Goal: Transaction & Acquisition: Purchase product/service

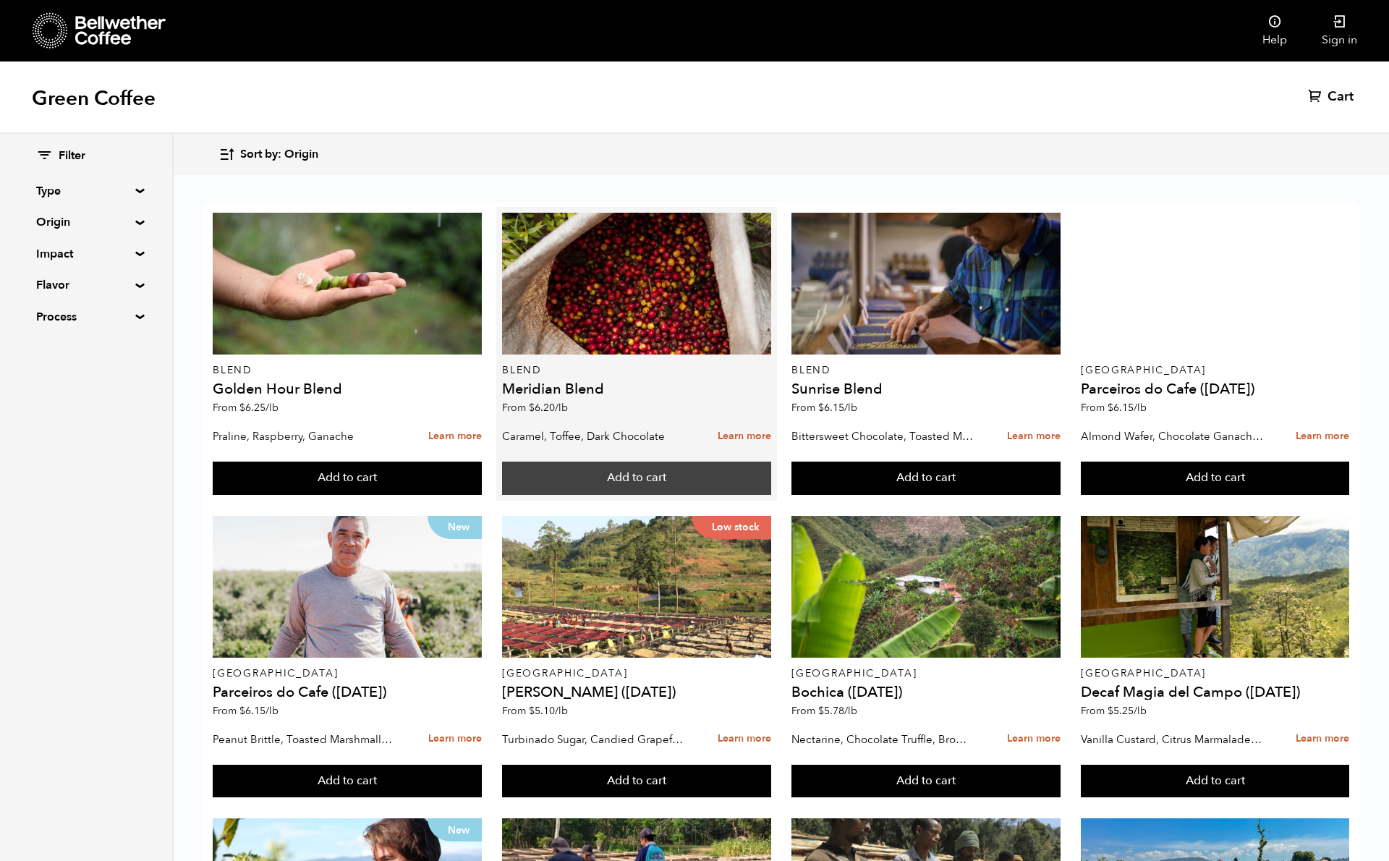
scroll to position [70, 0]
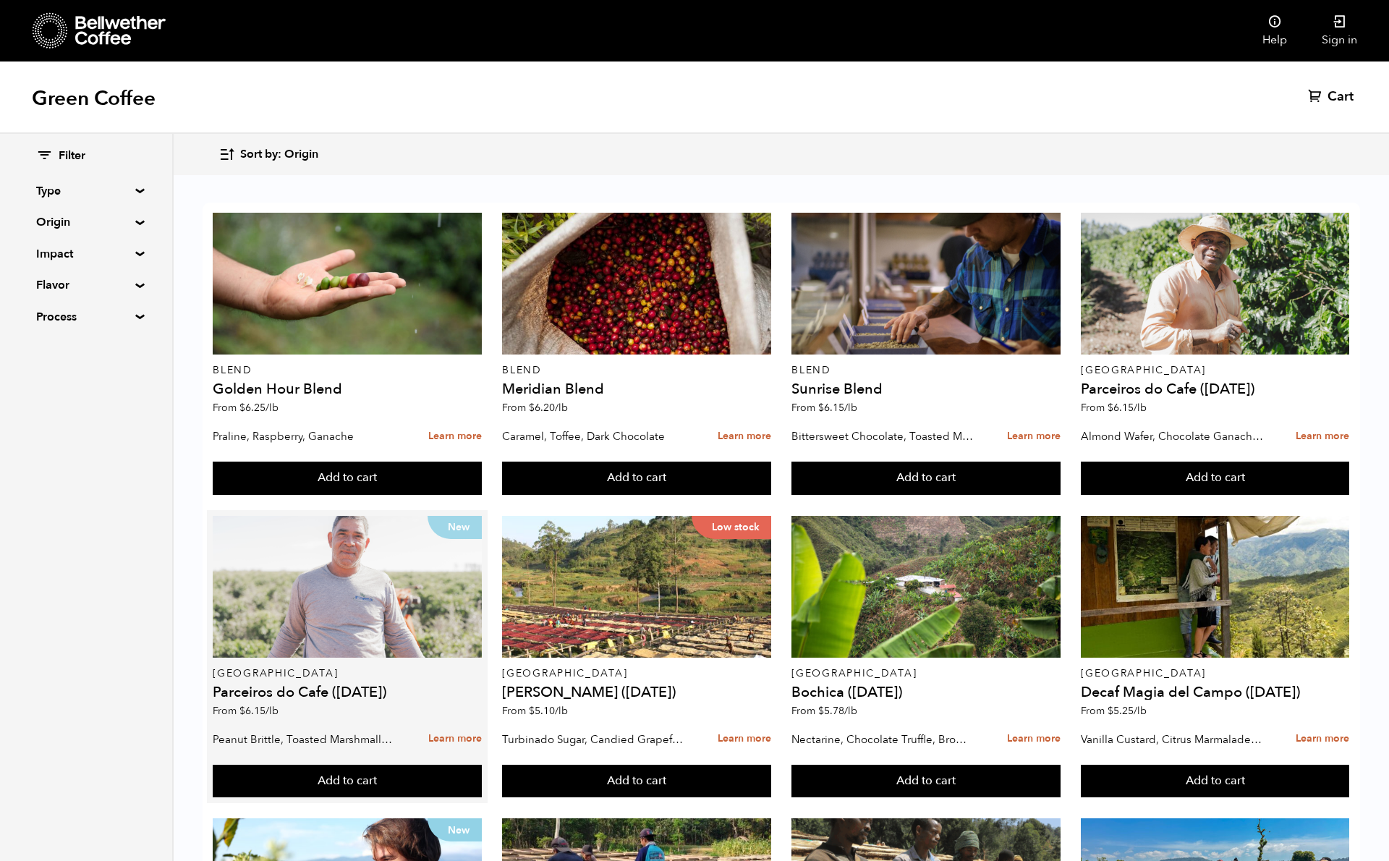
click at [370, 546] on div "New" at bounding box center [347, 587] width 268 height 142
click at [341, 548] on div "New" at bounding box center [347, 587] width 268 height 142
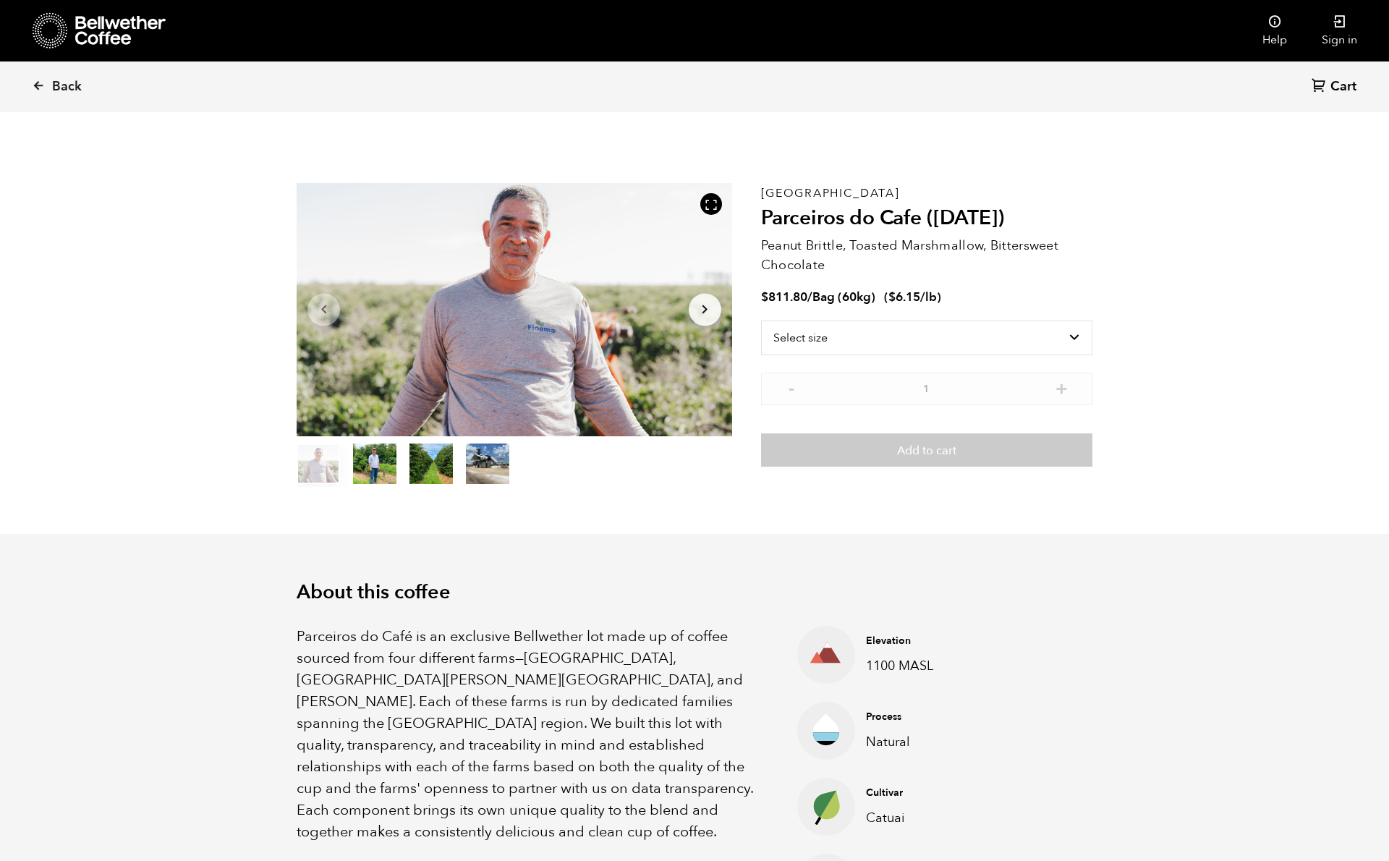
scroll to position [629, 771]
select select "bag-3"
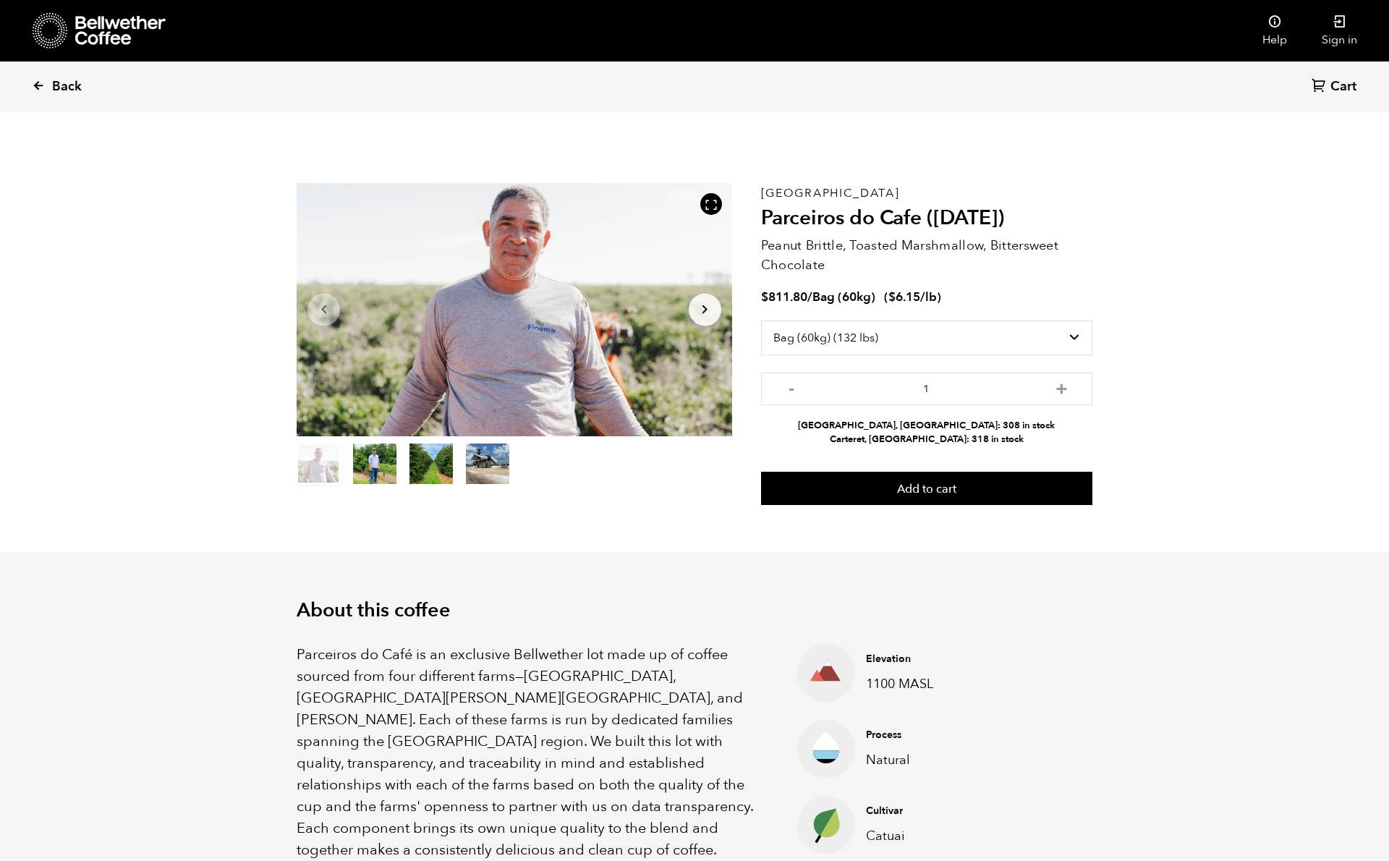
click at [70, 92] on span "Back" at bounding box center [67, 86] width 30 height 17
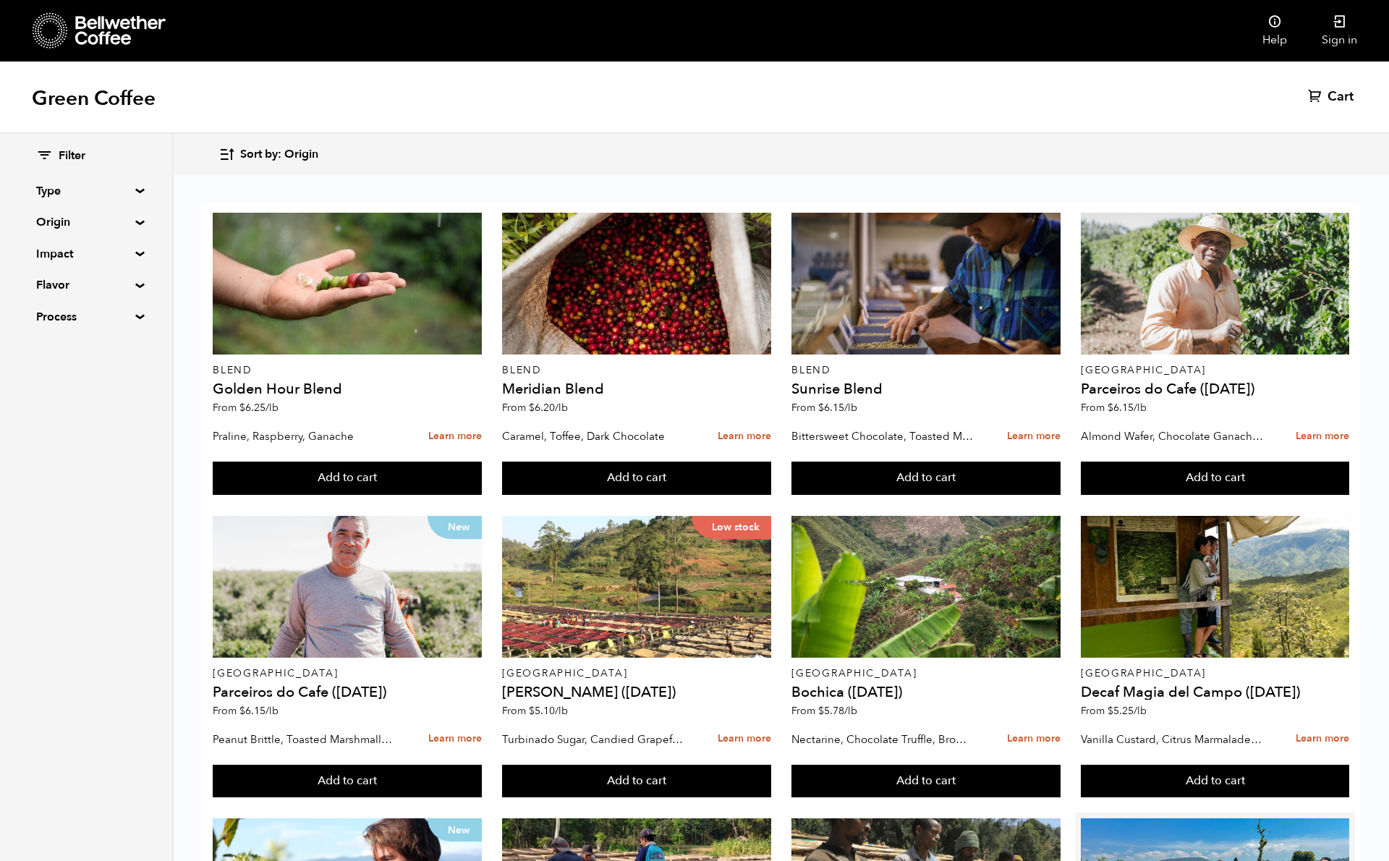
scroll to position [889, 0]
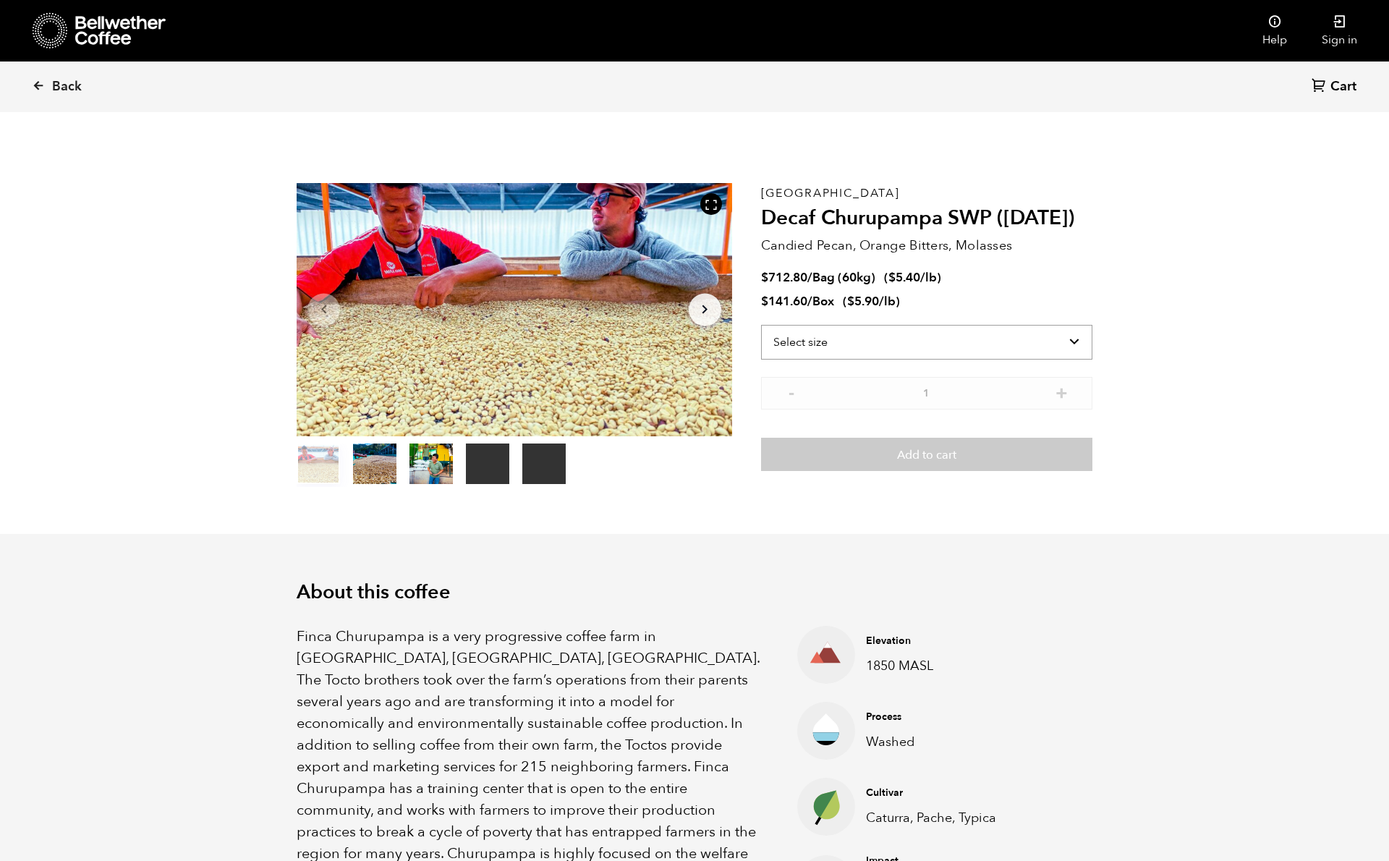
scroll to position [629, 771]
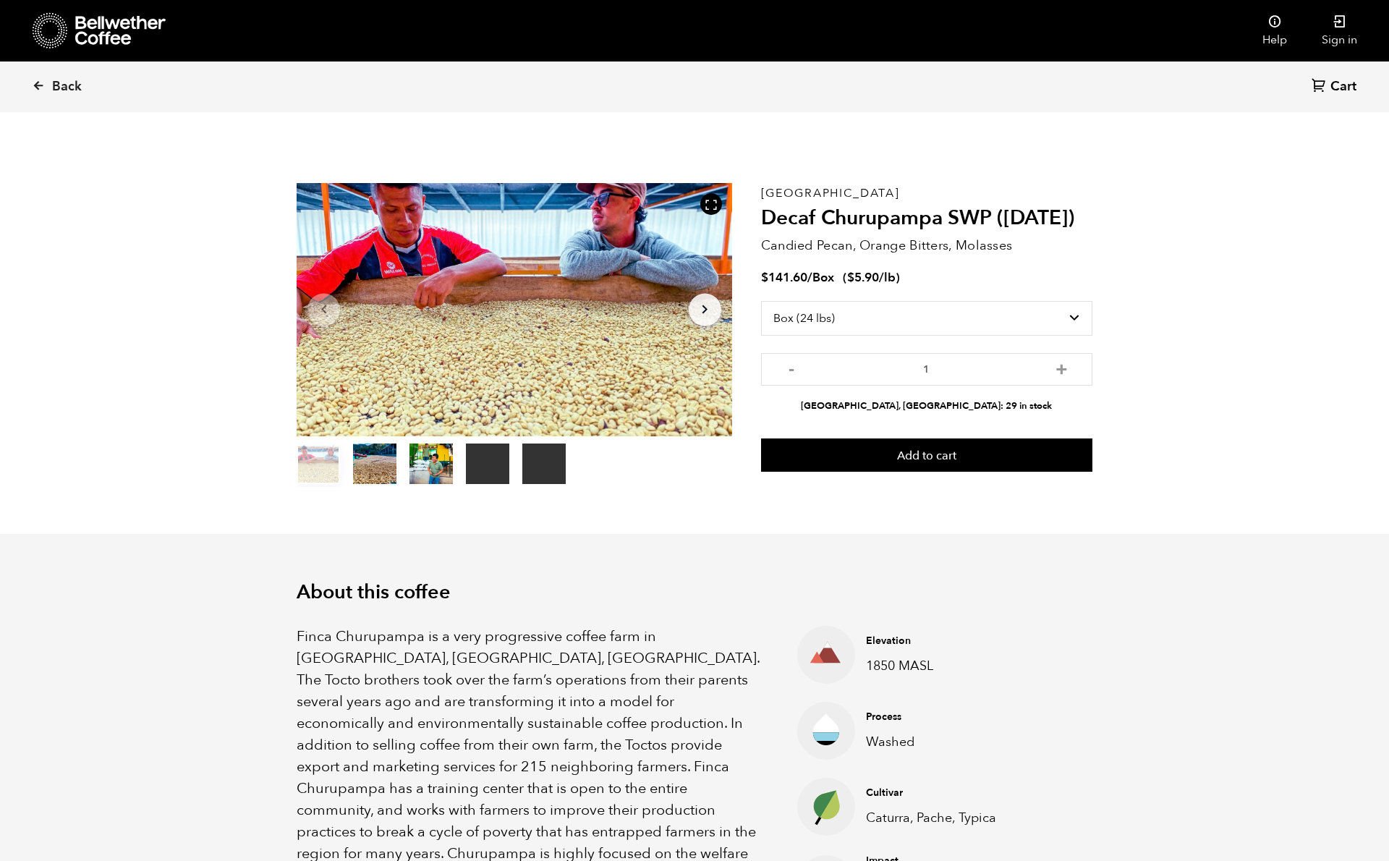
click at [916, 248] on p "Candied Pecan, Orange Bitters, Molasses" at bounding box center [926, 246] width 331 height 20
select select "bag-3"
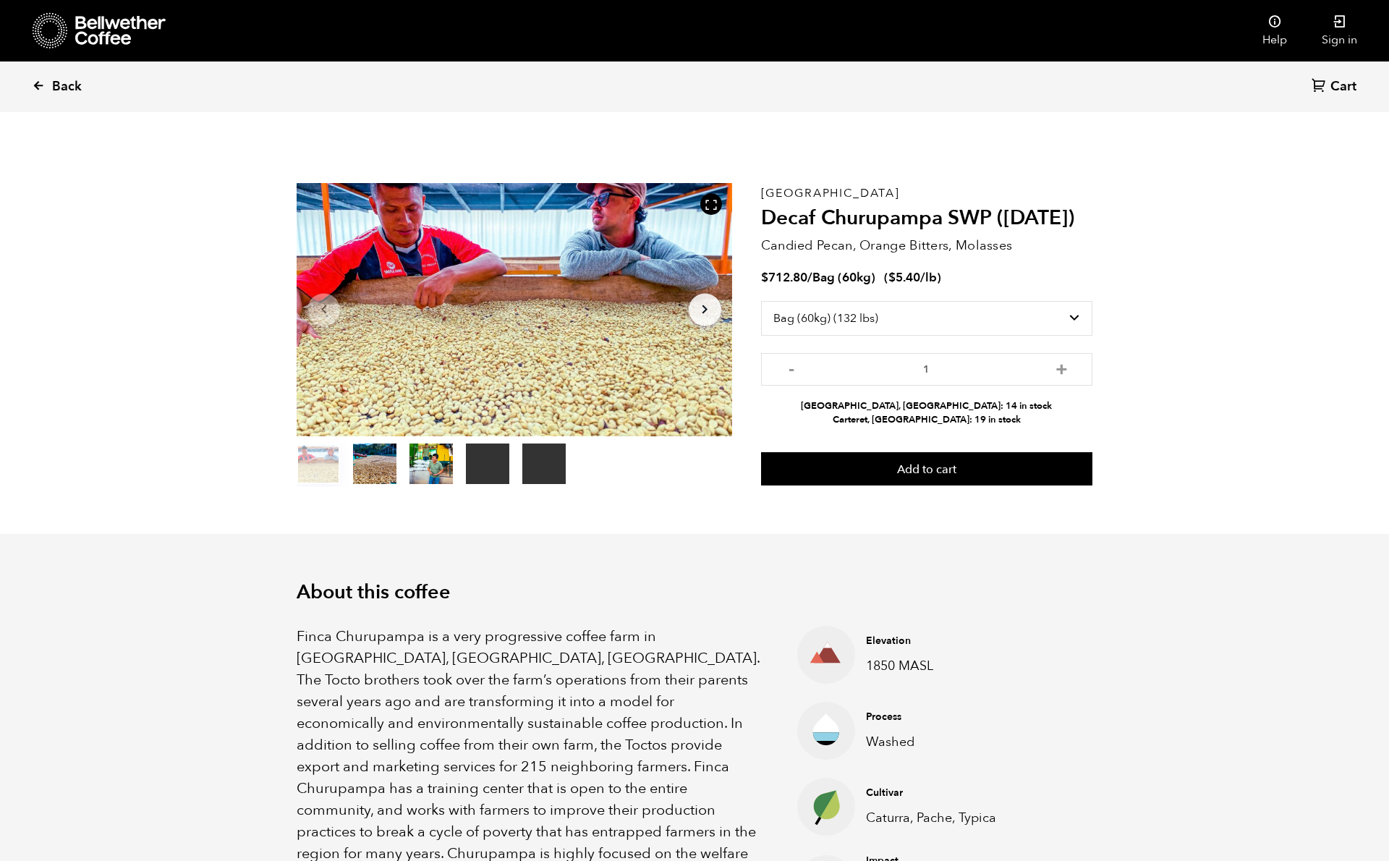
click at [61, 85] on span "Back" at bounding box center [67, 86] width 30 height 17
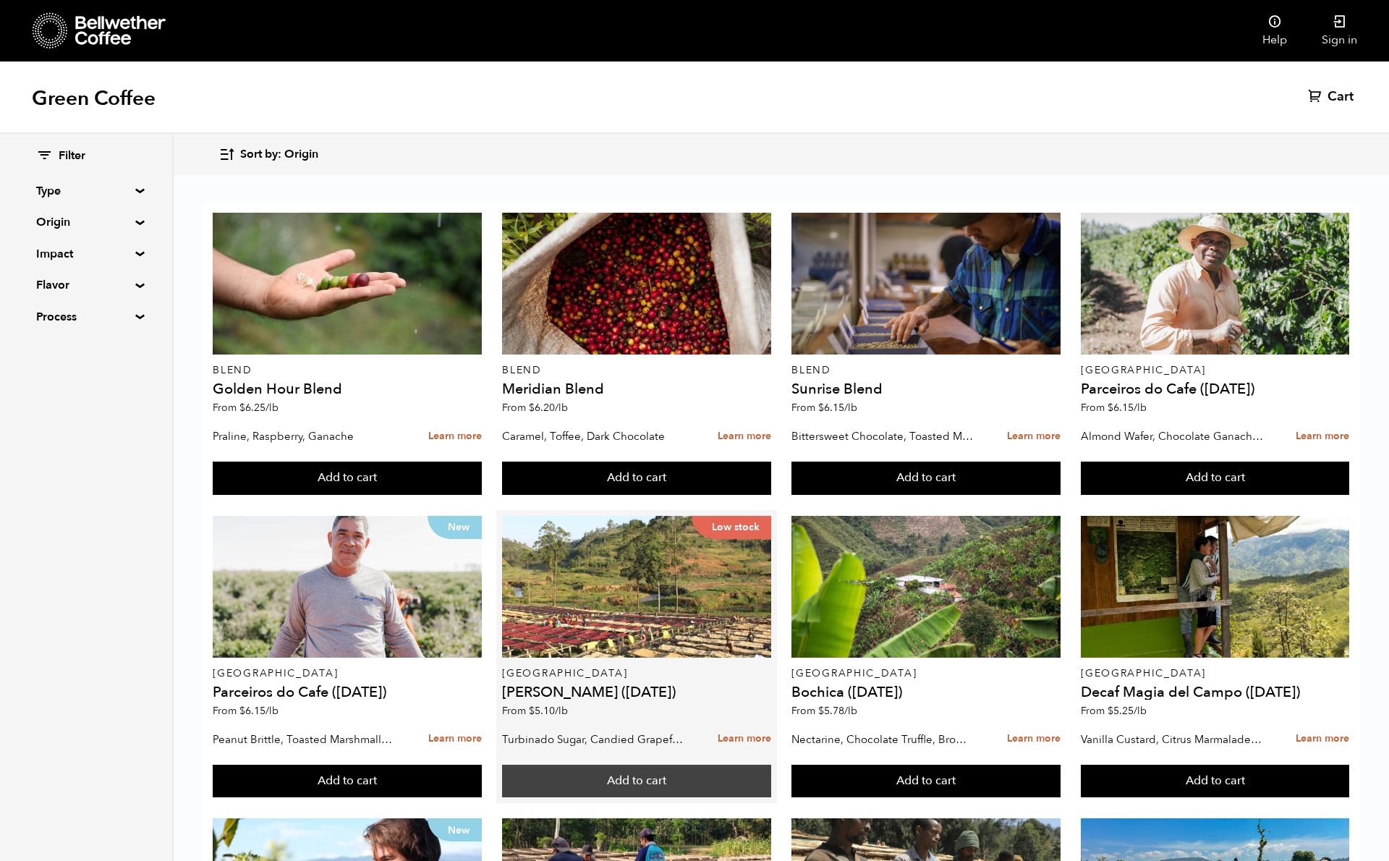
scroll to position [237, 0]
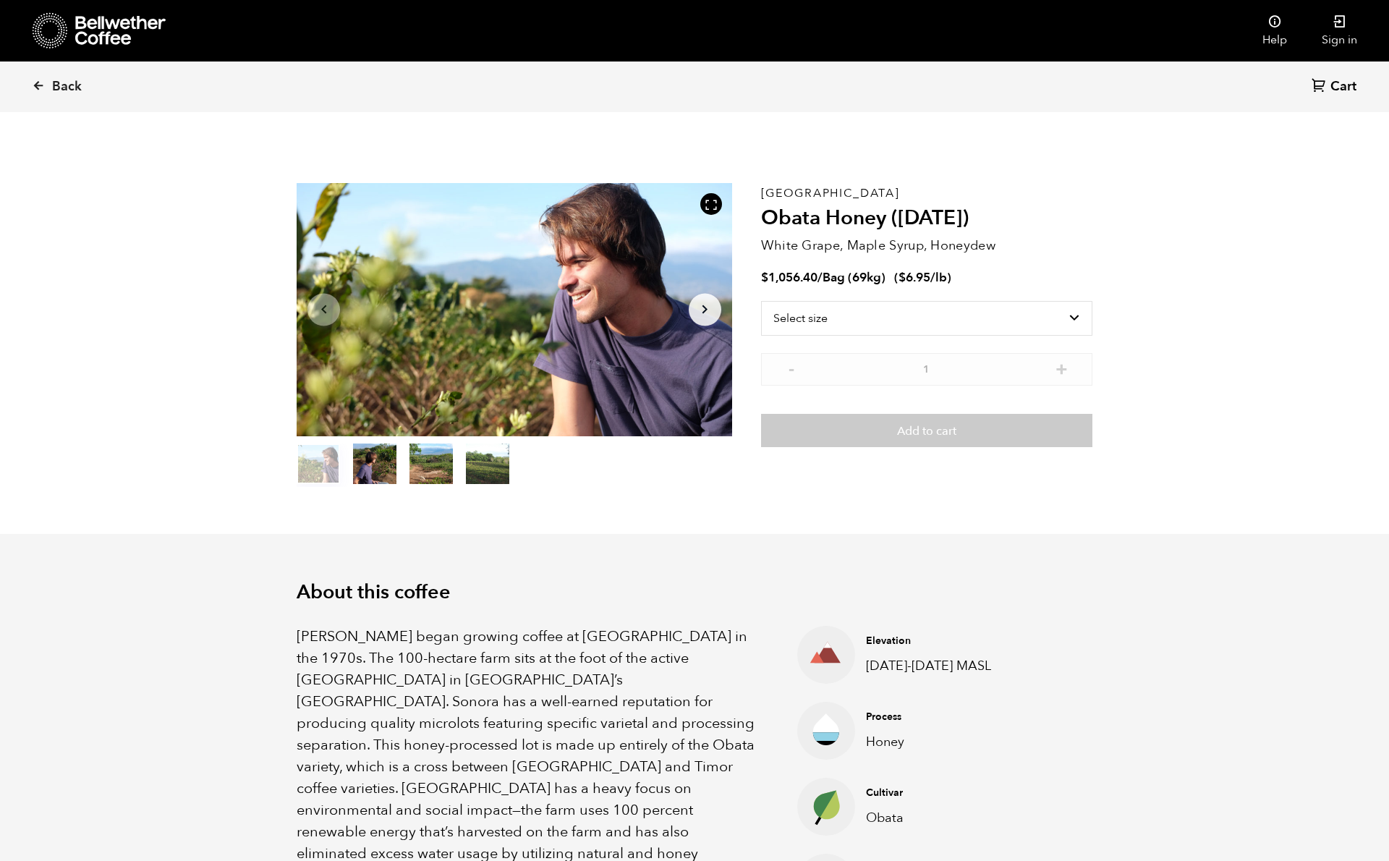
scroll to position [629, 771]
select select "bag-2"
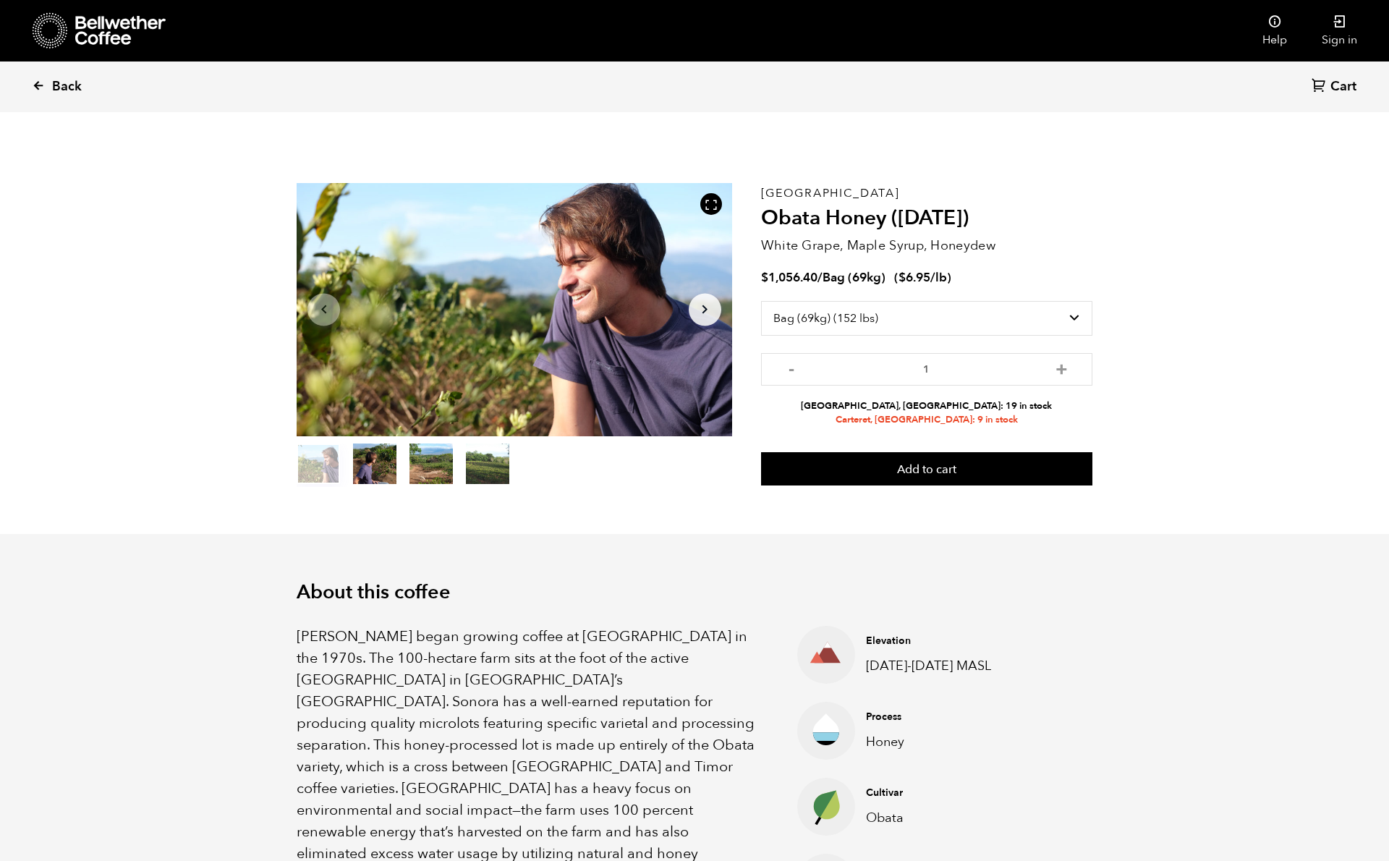
click at [66, 90] on span "Back" at bounding box center [67, 86] width 30 height 17
